Goal: Transaction & Acquisition: Download file/media

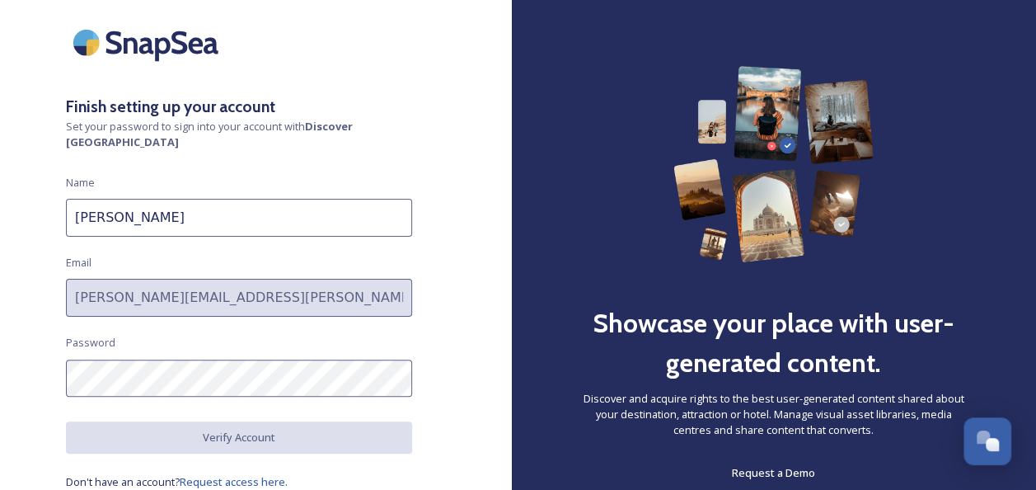
scroll to position [59, 0]
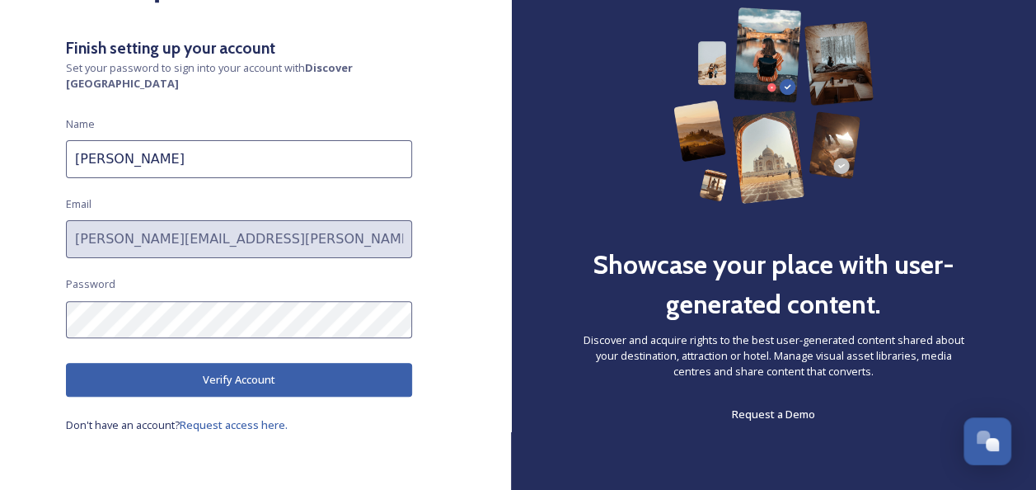
click at [257, 373] on button "Verify Account" at bounding box center [239, 380] width 346 height 34
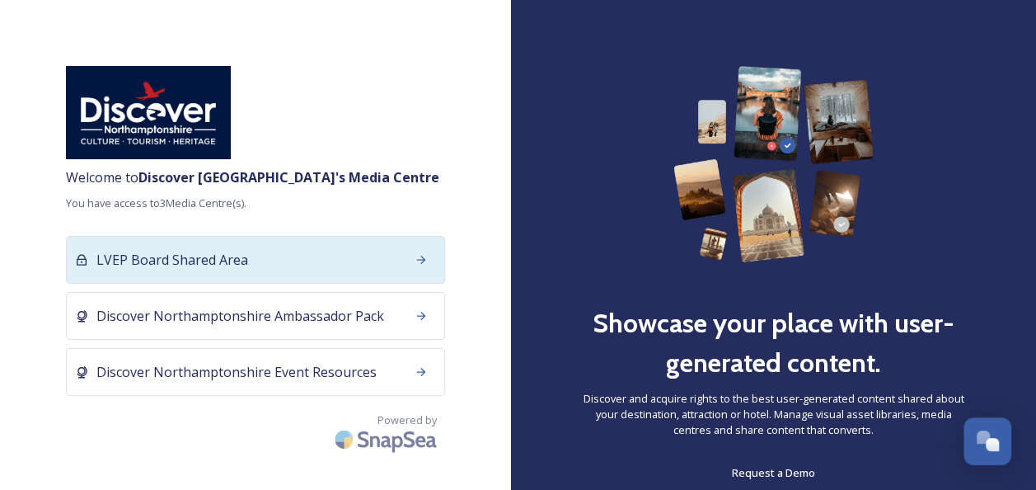
scroll to position [59, 0]
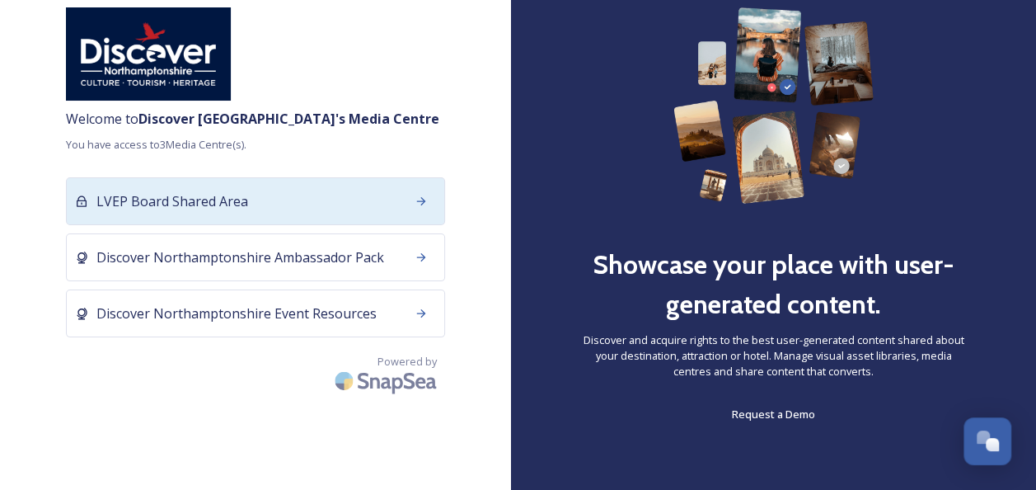
click at [343, 218] on div "LVEP Board Shared Area" at bounding box center [255, 201] width 379 height 48
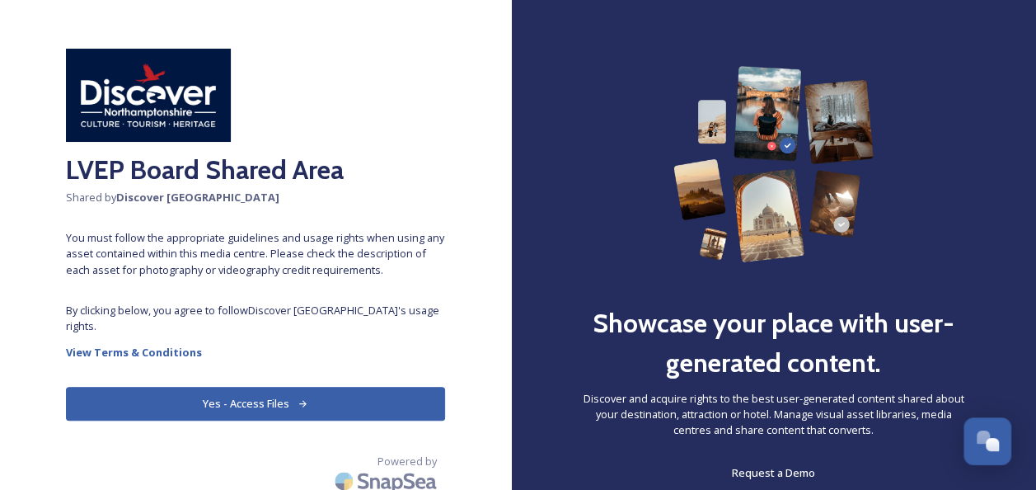
scroll to position [26, 0]
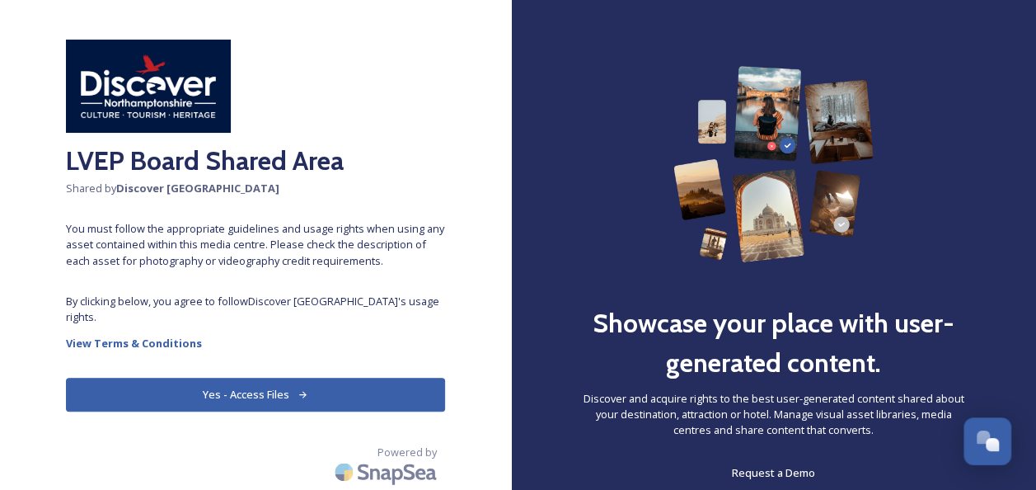
click at [318, 389] on button "Yes - Access Files" at bounding box center [255, 394] width 379 height 34
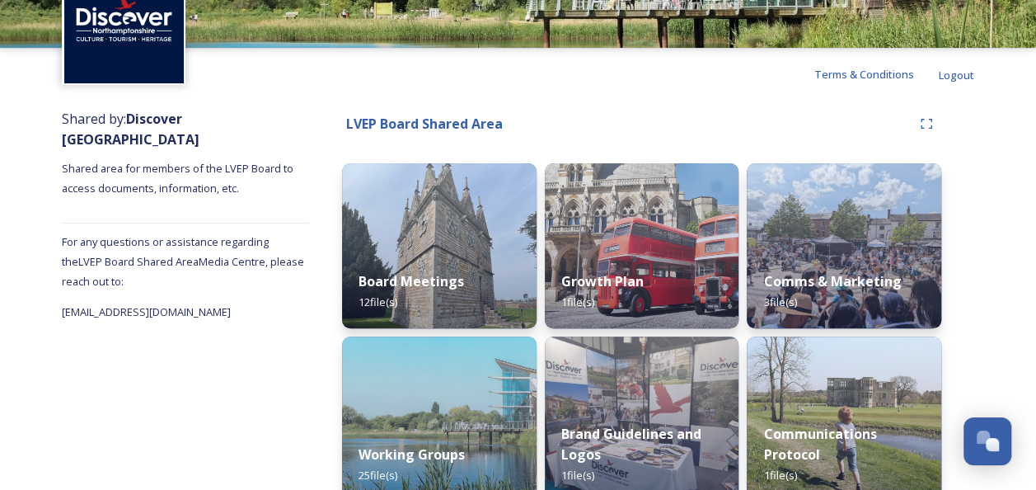
scroll to position [247, 0]
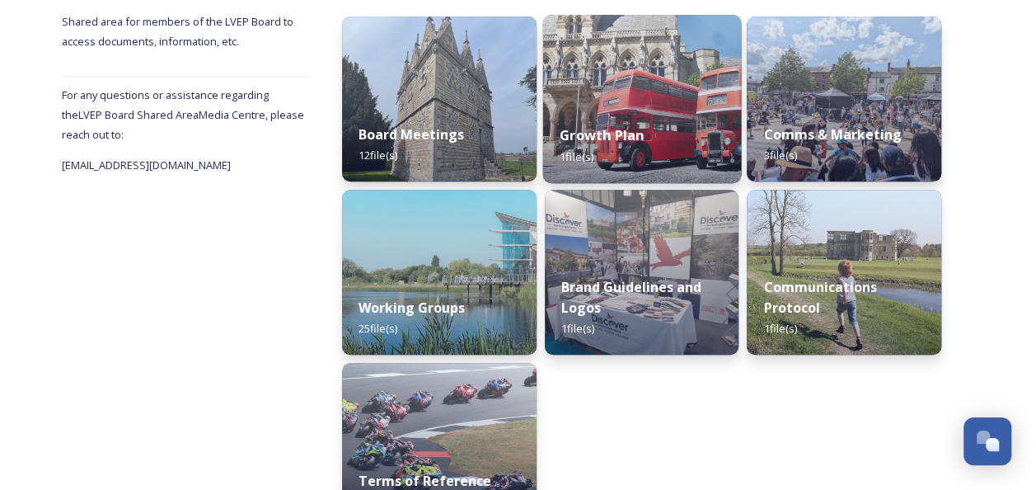
click at [621, 97] on img at bounding box center [641, 99] width 198 height 168
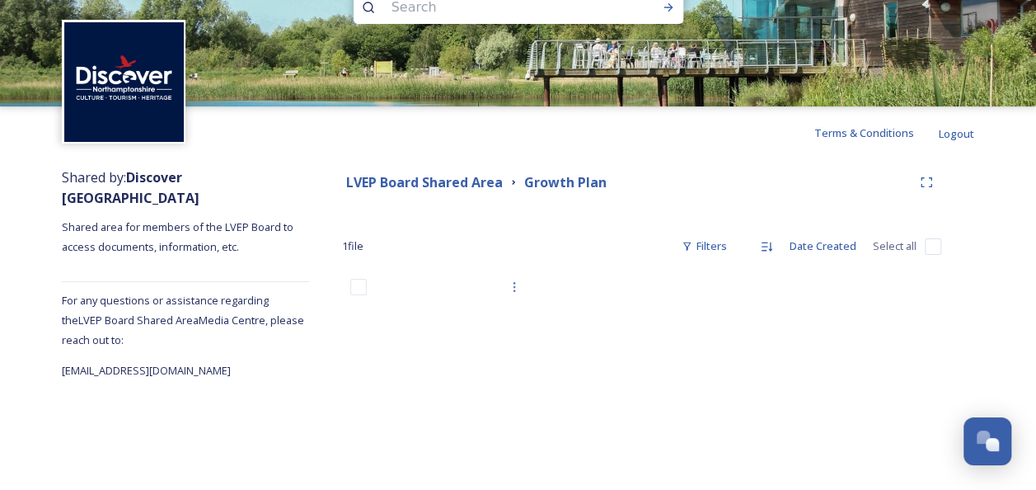
scroll to position [65, 0]
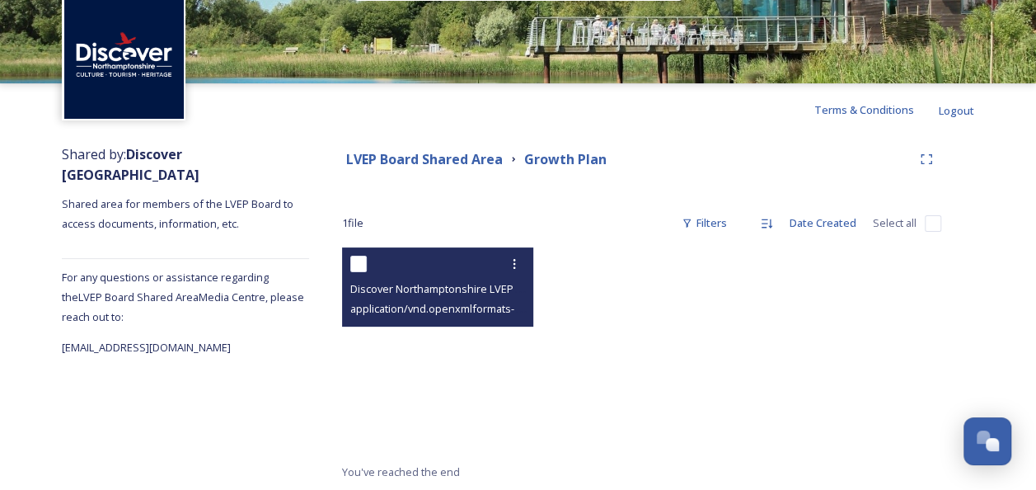
click at [438, 293] on span "Discover Northamptonshire LVEP Growth Plan - final with RG comments [DATE] (005…" at bounding box center [569, 288] width 438 height 16
drag, startPoint x: 438, startPoint y: 293, endPoint x: 412, endPoint y: 300, distance: 27.2
click at [412, 300] on div "application/vnd.openxmlformats-officedocument.wordprocessingml.document | 1.6 M…" at bounding box center [439, 308] width 179 height 20
click at [412, 301] on div "application/vnd.openxmlformats-officedocument.wordprocessingml.document | 1.6 M…" at bounding box center [439, 308] width 179 height 20
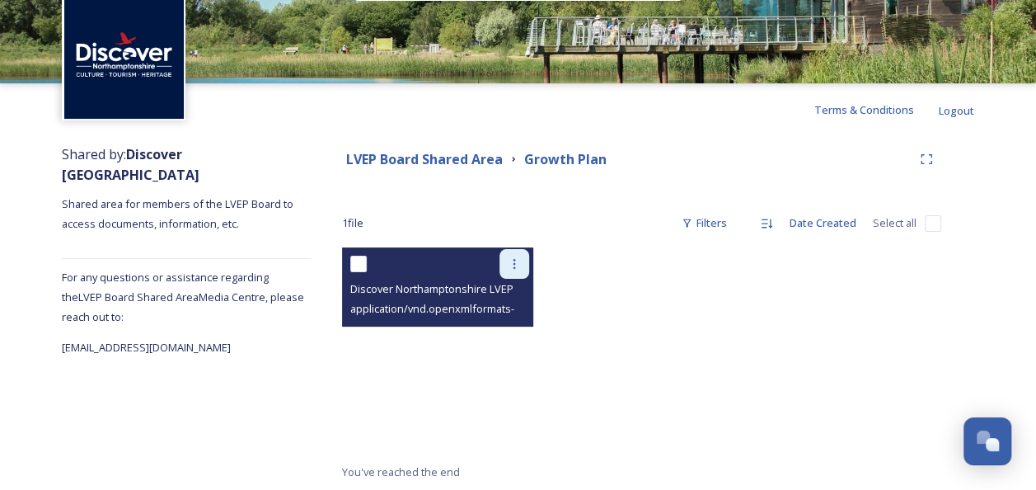
click at [508, 265] on icon at bounding box center [514, 263] width 13 height 13
click at [495, 325] on span "Download" at bounding box center [495, 332] width 50 height 16
